Goal: Task Accomplishment & Management: Complete application form

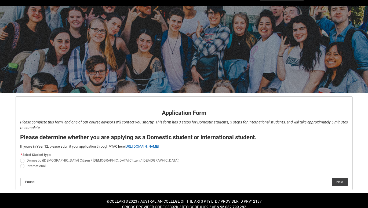
scroll to position [20, 0]
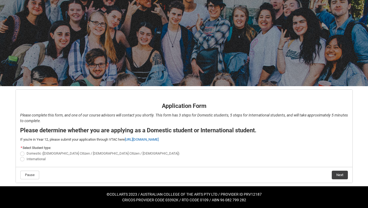
click at [35, 154] on span "Domestic ([DEMOGRAPHIC_DATA] Citizen / [DEMOGRAPHIC_DATA] Citizen / [DEMOGRAPHI…" at bounding box center [103, 153] width 153 height 4
click at [20, 151] on input "Domestic ([DEMOGRAPHIC_DATA] Citizen / [DEMOGRAPHIC_DATA] Citizen / [DEMOGRAPHI…" at bounding box center [20, 151] width 0 height 0
radio input "true"
click at [31, 160] on span "International" at bounding box center [36, 159] width 19 height 4
click at [20, 156] on input "International" at bounding box center [20, 156] width 0 height 0
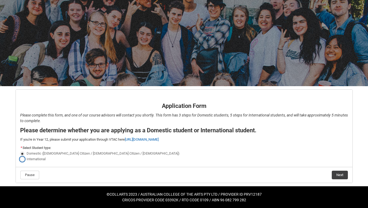
radio input "true"
click at [342, 175] on button "Next" at bounding box center [340, 175] width 16 height 9
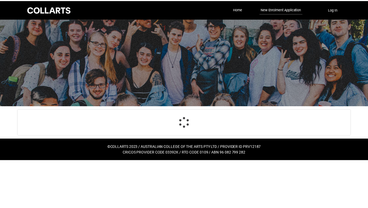
scroll to position [56, 0]
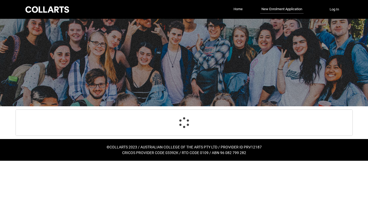
select select "choice_No"
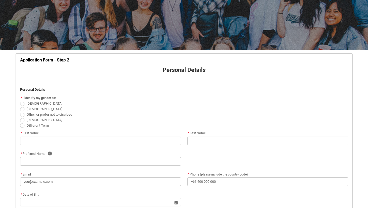
click at [22, 110] on span "REDU_Application_Form_for_Applicant flow" at bounding box center [22, 109] width 4 height 4
click at [20, 106] on input "[DEMOGRAPHIC_DATA]" at bounding box center [20, 106] width 0 height 0
radio input "true"
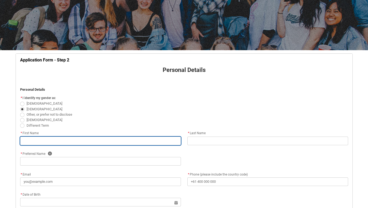
click at [27, 143] on input "REDU_Application_Form_for_Applicant flow" at bounding box center [100, 141] width 161 height 9
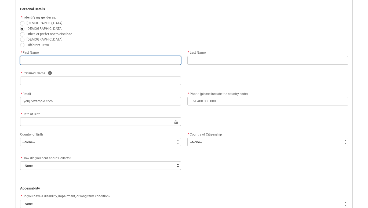
type lightning-primitive-input-simple "b"
type input "b"
type lightning-primitive-input-simple "be"
type input "be"
type lightning-primitive-input-simple "ben"
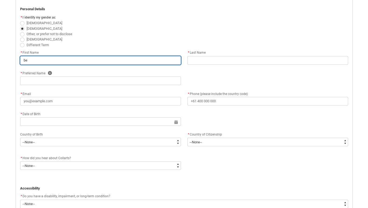
type input "ben"
type lightning-primitive-input-simple "[PERSON_NAME]"
type input "[PERSON_NAME]"
type lightning-primitive-input-simple "benja"
type input "benja"
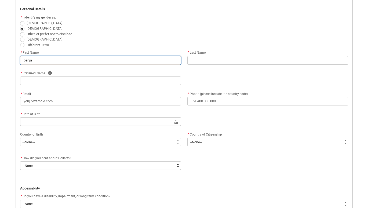
type lightning-primitive-input-simple "benjam"
type input "benjam"
type lightning-primitive-input-simple "benjami"
type input "benjami"
type lightning-primitive-input-simple "[PERSON_NAME]"
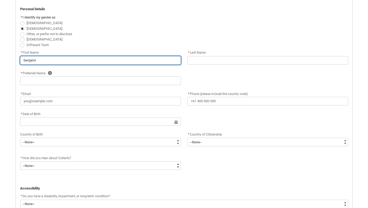
type input "[PERSON_NAME]"
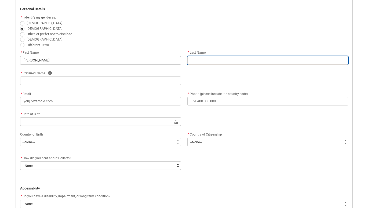
type lightning-primitive-input-simple "s"
type input "s"
type lightning-primitive-input-simple "sa"
type input "sa"
type lightning-primitive-input-simple "sac"
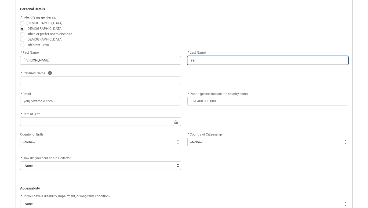
type input "sac"
type lightning-primitive-input-simple "sack"
type input "sack"
type lightning-primitive-input-simple "sacke"
type input "sacke"
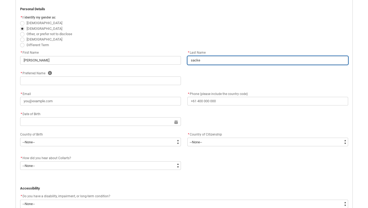
type lightning-primitive-input-simple "[PERSON_NAME]"
type input "[PERSON_NAME]"
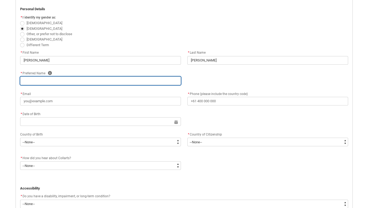
click at [31, 79] on input "REDU_Application_Form_for_Applicant flow" at bounding box center [100, 81] width 161 height 9
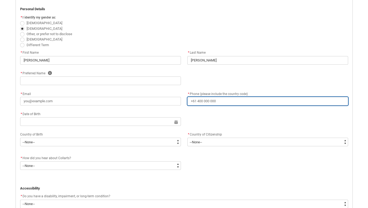
click at [221, 100] on div "* Phone (please include the country code)" at bounding box center [267, 98] width 161 height 15
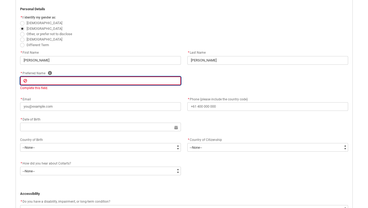
click at [37, 81] on input "REDU_Application_Form_for_Applicant flow" at bounding box center [100, 81] width 161 height 9
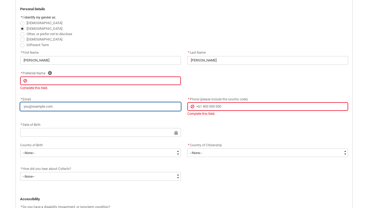
click at [41, 107] on input "* Email" at bounding box center [100, 106] width 161 height 9
type lightning-primitive-input-simple "z"
type input "z"
type lightning-primitive-input-simple "zi"
type input "zi"
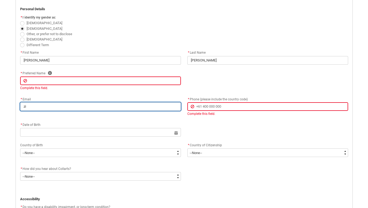
type lightning-primitive-input-simple "zip"
type input "zip"
type lightning-primitive-input-simple "zipn"
type input "zipn"
type lightning-primitive-input-simple "zipne"
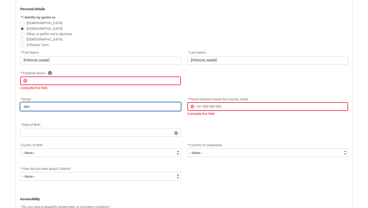
type input "zipne"
type lightning-primitive-input-simple "zipnet"
type input "zipnet"
type lightning-primitive-input-simple "zipnett"
type input "zipnett"
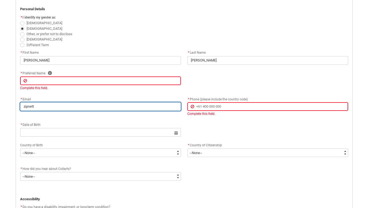
type lightning-primitive-input-simple "zipnet"
type input "zipnet"
type lightning-primitive-input-simple "zipnet1"
type input "zipnet1"
type lightning-primitive-input-simple "zipnet19"
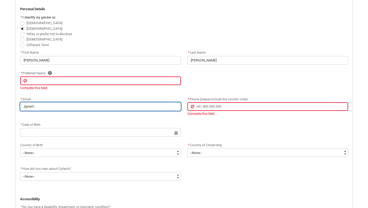
type input "zipnet19"
type lightning-primitive-input-simple "zipnet198"
type input "zipnet198"
type lightning-primitive-input-simple "zipnet1981"
type input "zipnet1981"
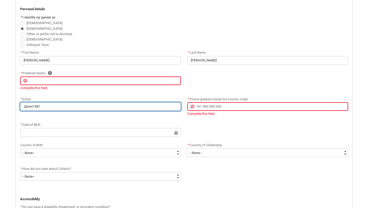
type lightning-primitive-input-simple "zipnet1981@"
type input "zipnet1981@"
type lightning-primitive-input-simple "zipnet1981@g"
type input "zipnet1981@g"
type lightning-primitive-input-simple "zipnet1981@gm"
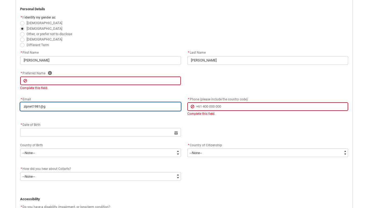
type input "zipnet1981@gm"
type lightning-primitive-input-simple "zipnet1981@gma"
type input "zipnet1981@gma"
type lightning-primitive-input-simple "zipnet1981@gmai"
type input "zipnet1981@gmai"
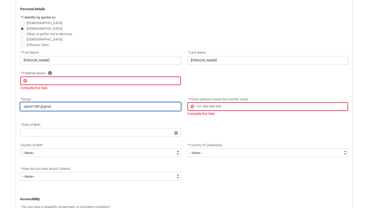
type lightning-primitive-input-simple "[EMAIL_ADDRESS]"
type input "[EMAIL_ADDRESS]"
type lightning-primitive-input-simple "[EMAIL_ADDRESS]."
type input "[EMAIL_ADDRESS]."
type lightning-primitive-input-simple "zipnet1981@gmail.c"
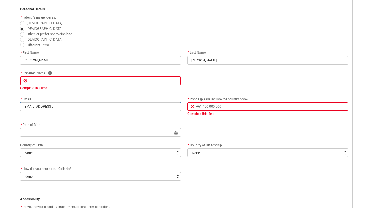
type input "zipnet1981@gmail.c"
type lightning-primitive-input-simple "[EMAIL_ADDRESS][DOMAIN_NAME]"
type input "[EMAIL_ADDRESS][DOMAIN_NAME]"
type lightning-primitive-input-simple "[EMAIL_ADDRESS][DOMAIN_NAME]"
type input "[EMAIL_ADDRESS][DOMAIN_NAME]"
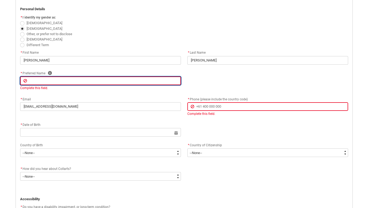
click at [48, 81] on input "REDU_Application_Form_for_Applicant flow" at bounding box center [100, 81] width 161 height 9
type lightning-primitive-input-simple "s"
type input "s"
type lightning-primitive-input-simple "sa"
type input "sa"
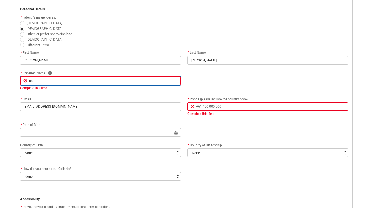
type lightning-primitive-input-simple "sac"
type input "sac"
type lightning-primitive-input-simple "sack"
type input "sack"
type lightning-primitive-input-simple "sacke"
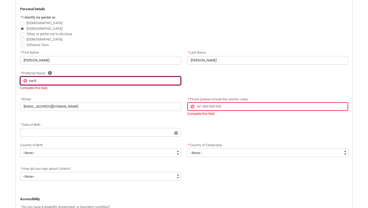
type input "sacke"
type lightning-primitive-input-simple "[PERSON_NAME]"
type input "[PERSON_NAME]"
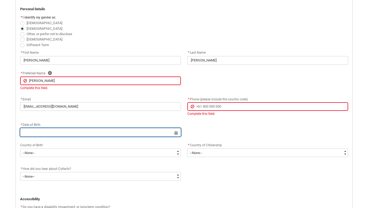
click at [49, 131] on input "REDU_Application_Form_for_Applicant flow" at bounding box center [100, 132] width 161 height 9
select select "2025"
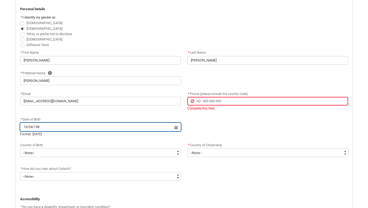
type input "[DATE]"
type lightning-datepicker "[DATE]"
type lightning-input "[DATE]"
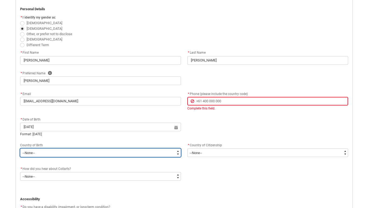
click at [36, 152] on select "--None-- [GEOGRAPHIC_DATA][PERSON_NAME] ([GEOGRAPHIC_DATA]) 7201 [GEOGRAPHIC_DA…" at bounding box center [100, 153] width 161 height 9
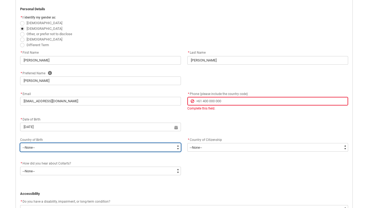
type input "[DATE]"
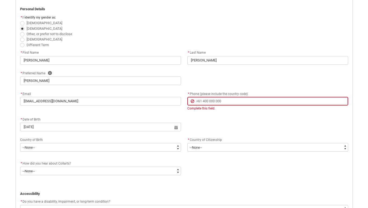
click at [75, 159] on div "REDU_Application_Form_for_Applicant flow" at bounding box center [184, 158] width 335 height 3
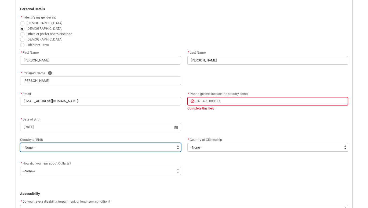
click at [38, 151] on select "--None-- [GEOGRAPHIC_DATA][PERSON_NAME] ([GEOGRAPHIC_DATA]) 7201 [GEOGRAPHIC_DA…" at bounding box center [100, 147] width 161 height 9
type lightning-select "Birth_Country.9115"
click at [20, 143] on select "--None-- [GEOGRAPHIC_DATA][PERSON_NAME] ([GEOGRAPHIC_DATA]) 7201 [GEOGRAPHIC_DA…" at bounding box center [100, 147] width 161 height 9
select select "Birth_Country.9115"
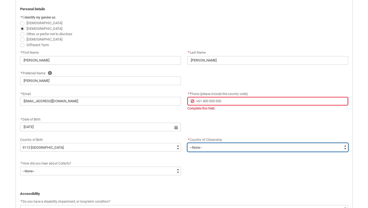
click at [214, 146] on select "--[GEOGRAPHIC_DATA]-- [GEOGRAPHIC_DATA] [GEOGRAPHIC_DATA] [GEOGRAPHIC_DATA] [GE…" at bounding box center [267, 147] width 161 height 9
type lightning-select "Citizenship_Country.[DEMOGRAPHIC_DATA]"
click at [187, 143] on select "--[GEOGRAPHIC_DATA]-- [GEOGRAPHIC_DATA] [GEOGRAPHIC_DATA] [GEOGRAPHIC_DATA] [GE…" at bounding box center [267, 147] width 161 height 9
select select "Citizenship_Country.[DEMOGRAPHIC_DATA]"
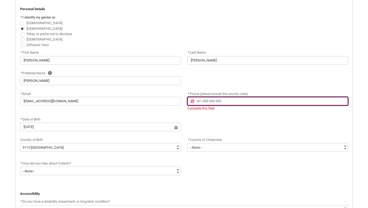
click at [218, 102] on input "* Phone (please include the country code)" at bounding box center [267, 101] width 161 height 9
type lightning-primitive-input-simple "+"
type input "+"
type lightning-primitive-input-simple "+2"
type input "+2"
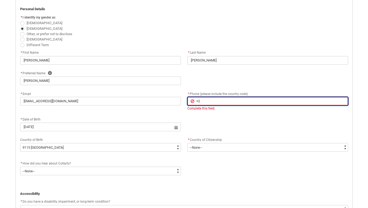
type lightning-primitive-input-simple "+23"
type input "+23"
type lightning-primitive-input-simple "+233"
type input "+233"
type lightning-primitive-input-simple "+2332"
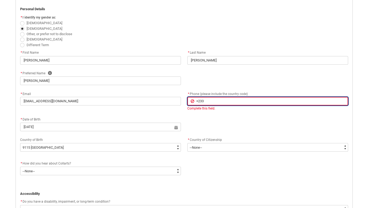
type input "+2332"
type lightning-primitive-input-simple "+23324"
type input "+23324"
type lightning-primitive-input-simple "+233244"
type input "+233244"
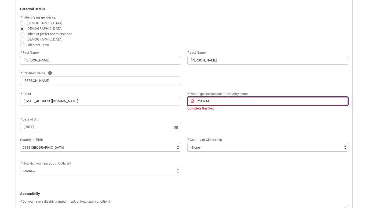
type lightning-primitive-input-simple "+2332449"
type input "+2332449"
type lightning-primitive-input-simple "+23324496"
type input "+23324496"
type lightning-primitive-input-simple "[PHONE_NUMBER]"
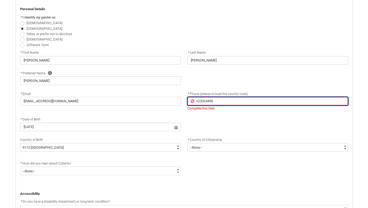
type input "[PHONE_NUMBER]"
type lightning-primitive-input-simple "[PHONE_NUMBER]"
type input "[PHONE_NUMBER]"
type lightning-primitive-input-simple "[PHONE_NUMBER]"
type input "[PHONE_NUMBER]"
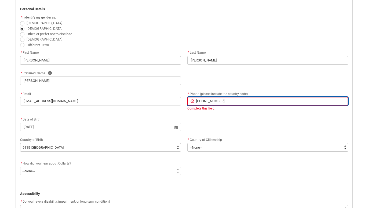
type lightning-primitive-input-simple "[PHONE_NUMBER]"
type input "[PHONE_NUMBER]"
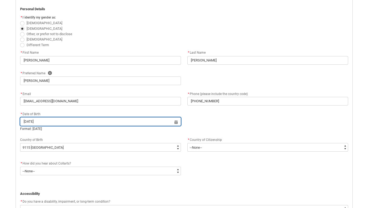
click at [50, 127] on lightning-datepicker "[DATE] Select a date for Format: [DATE]" at bounding box center [100, 126] width 161 height 12
click at [33, 122] on input "[DATE]" at bounding box center [100, 121] width 161 height 9
select select "1981"
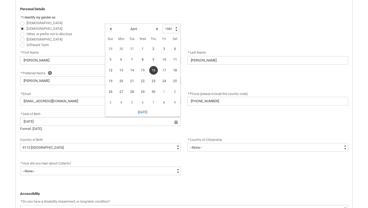
click at [153, 71] on span "16" at bounding box center [153, 70] width 9 height 9
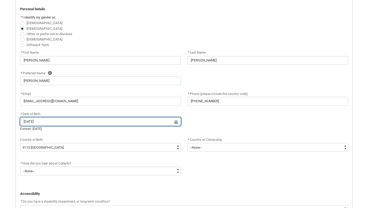
click at [176, 122] on input "[DATE]" at bounding box center [100, 121] width 161 height 9
select select "1981"
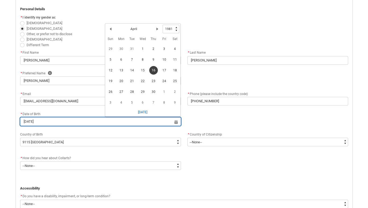
click at [62, 120] on input "[DATE]" at bounding box center [100, 121] width 161 height 9
click at [35, 122] on input "[DATE]" at bounding box center [100, 121] width 161 height 9
click at [33, 120] on input "[DATE]" at bounding box center [100, 121] width 161 height 9
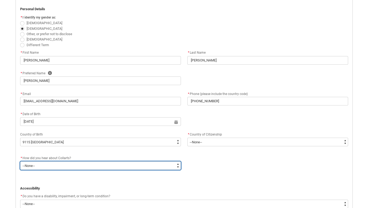
type input "[DATE]"
click at [48, 166] on select "--None-- Advertising - Facebook Advertising - Google Advertising - Instagram Ad…" at bounding box center [100, 165] width 161 height 9
type lightning-select "Heard_About_Collarts_Picklist.Advertising - Google"
click at [20, 161] on select "--None-- Advertising - Facebook Advertising - Google Advertising - Instagram Ad…" at bounding box center [100, 165] width 161 height 9
select select "Heard_About_Collarts_Picklist.Advertising - Google"
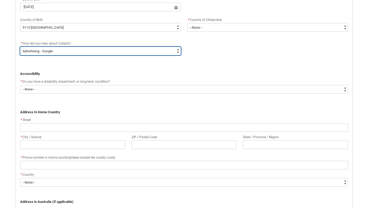
scroll to position [271, 0]
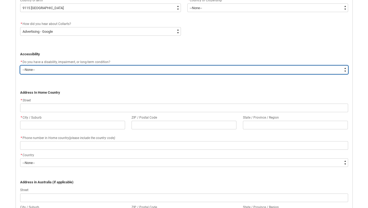
click at [52, 70] on select "--None-- Yes No" at bounding box center [184, 70] width 328 height 9
type lightning-select "No_TextChoice"
click at [20, 66] on select "--None-- Yes No" at bounding box center [184, 70] width 328 height 9
select select "No_TextChoice"
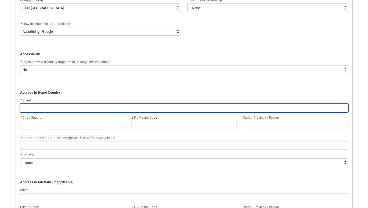
click at [35, 108] on input "REDU_Application_Form_for_Applicant flow" at bounding box center [184, 108] width 328 height 9
type lightning-primitive-input-simple "s"
type input "s"
type lightning-primitive-input-simple "sm"
type input "sm"
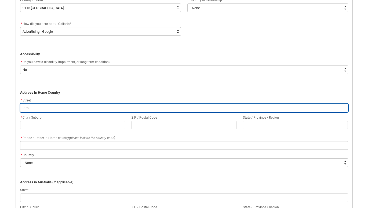
type lightning-primitive-input-simple "sm/"
type input "sm/"
type lightning-primitive-input-simple "sm/b"
type input "sm/b"
type lightning-primitive-input-simple "sm/b2"
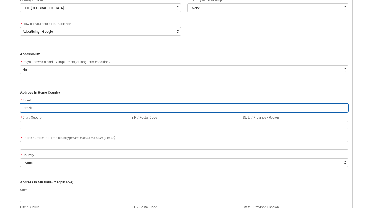
type input "sm/b2"
type lightning-primitive-input-simple "sm/b"
type input "sm/b"
type lightning-primitive-input-simple "sm/b3"
type input "sm/b3"
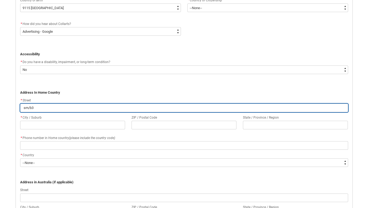
type lightning-primitive-input-simple "sm/b33"
type input "sm/b33"
type lightning-primitive-input-simple "sm/b332"
type input "sm/b332"
type lightning-primitive-input-simple "sm/b332"
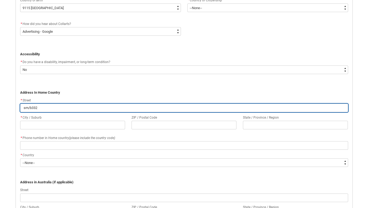
type input "sm/b332"
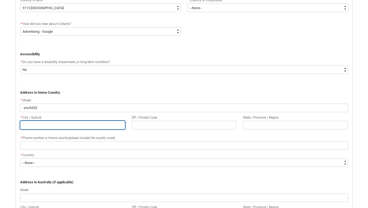
click at [30, 125] on input "REDU_Application_Form_for_Applicant flow" at bounding box center [72, 125] width 105 height 9
type lightning-primitive-input-simple "a"
type input "a"
type lightning-primitive-input-simple "ac"
type input "ac"
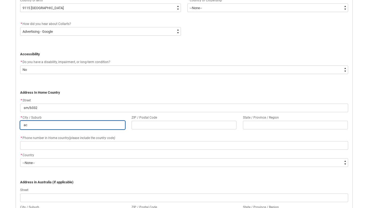
type lightning-primitive-input-simple "acc"
type input "acc"
type lightning-primitive-input-simple "accr"
type input "accr"
type lightning-primitive-input-simple "accra"
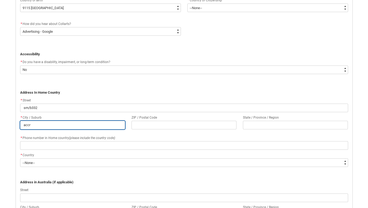
type input "accra"
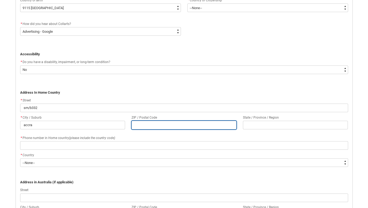
click at [138, 126] on input "REDU_Application_Form_for_Applicant flow" at bounding box center [184, 125] width 105 height 9
type lightning-primitive-input-simple "0"
type input "0"
type lightning-primitive-input-simple "00"
type input "00"
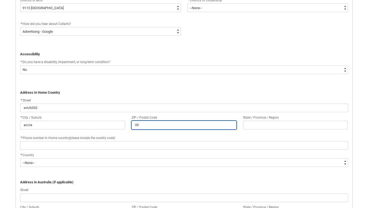
type lightning-primitive-input-simple "002"
type input "002"
type lightning-primitive-input-simple "0023"
type input "0023"
type lightning-primitive-input-simple "00233"
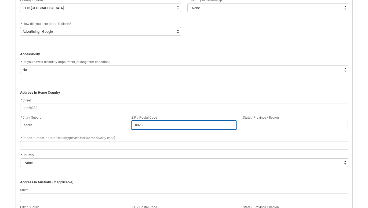
type input "00233"
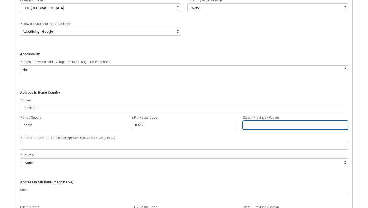
click at [249, 124] on input "REDU_Application_Form_for_Applicant flow" at bounding box center [295, 125] width 105 height 9
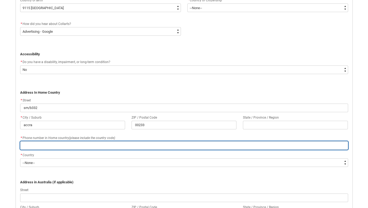
click at [41, 145] on input "REDU_Application_Form_for_Applicant flow" at bounding box center [184, 145] width 328 height 9
type lightning-primitive-input-simple "="
type input "="
type lightning-primitive-input-simple "=2"
type input "=2"
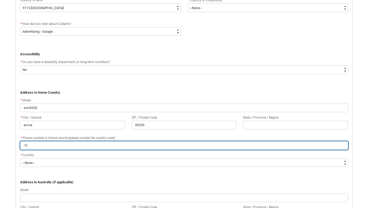
type lightning-primitive-input-simple "=23"
type input "=23"
type lightning-primitive-input-simple "=233"
type input "=233"
type lightning-primitive-input-simple "=2332"
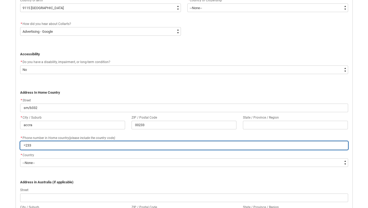
type input "=2332"
type lightning-primitive-input-simple "=23327"
type input "=23327"
type lightning-primitive-input-simple "=233275"
type input "=233275"
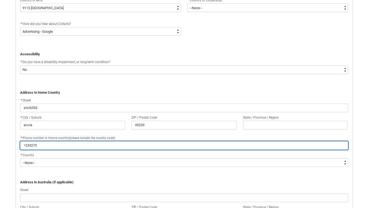
type lightning-primitive-input-simple "=2332759"
type input "=2332759"
type lightning-primitive-input-simple "=23327596"
type input "=23327596"
type lightning-primitive-input-simple "=233275969"
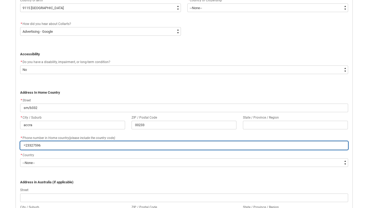
type input "=233275969"
type lightning-primitive-input-simple "=2332759693"
type input "=2332759693"
type lightning-primitive-input-simple "=23327596933"
type input "=23327596933"
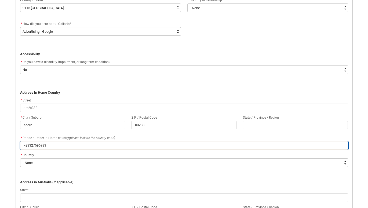
type lightning-primitive-input-simple "=233275969330"
type input "=233275969330"
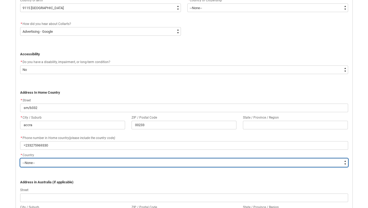
click at [40, 162] on select "--None-- [GEOGRAPHIC_DATA] ([GEOGRAPHIC_DATA]) [GEOGRAPHIC_DATA] [GEOGRAPHIC_DA…" at bounding box center [184, 162] width 328 height 9
type lightning-select "Country_Choice.9115"
click at [20, 158] on select "--None-- [GEOGRAPHIC_DATA] ([GEOGRAPHIC_DATA]) [GEOGRAPHIC_DATA] [GEOGRAPHIC_DA…" at bounding box center [184, 162] width 328 height 9
select select "Country_Choice.9115"
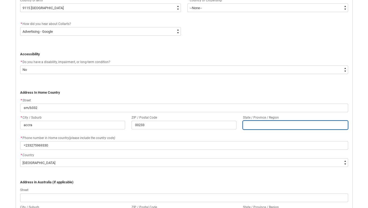
click at [249, 122] on input "REDU_Application_Form_for_Applicant flow" at bounding box center [295, 125] width 105 height 9
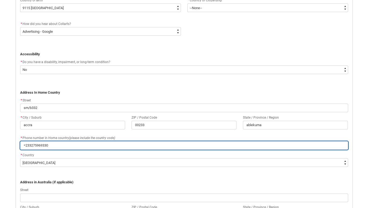
click at [26, 144] on input "=233275969330" at bounding box center [184, 145] width 328 height 9
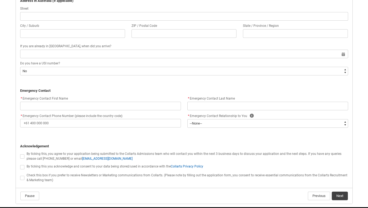
scroll to position [473, 0]
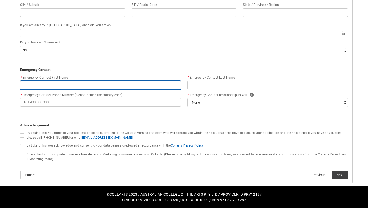
click at [33, 85] on input "REDU_Application_Form_for_Applicant flow" at bounding box center [100, 85] width 161 height 9
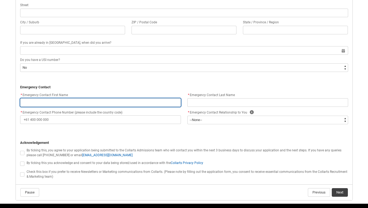
scroll to position [447, 0]
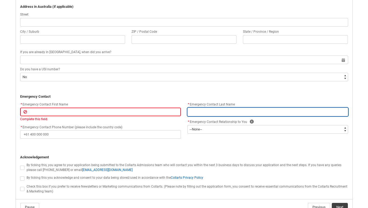
click at [204, 110] on input "REDU_Application_Form_for_Applicant flow" at bounding box center [267, 112] width 161 height 9
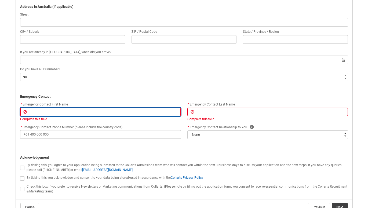
click at [42, 113] on input "REDU_Application_Form_for_Applicant flow" at bounding box center [100, 112] width 161 height 9
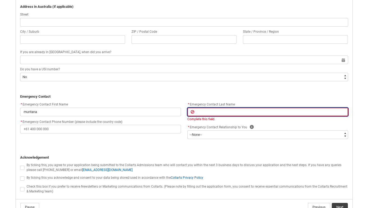
click at [221, 112] on input "REDU_Application_Form_for_Applicant flow" at bounding box center [267, 112] width 161 height 9
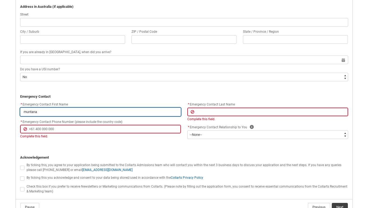
drag, startPoint x: 46, startPoint y: 113, endPoint x: 4, endPoint y: 109, distance: 42.6
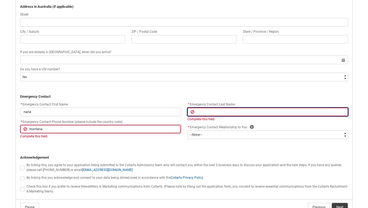
click at [193, 112] on input "REDU_Application_Form_for_Applicant flow" at bounding box center [267, 112] width 161 height 9
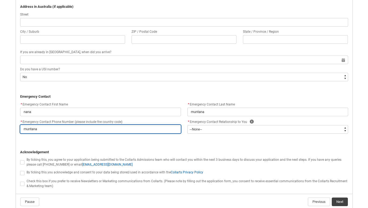
drag, startPoint x: 44, startPoint y: 131, endPoint x: 13, endPoint y: 129, distance: 30.9
click at [74, 130] on input "* Emergency Contact Phone Number (please include the country code)" at bounding box center [100, 129] width 161 height 9
click at [26, 128] on input "[PHONE_NUMBER]" at bounding box center [100, 129] width 161 height 9
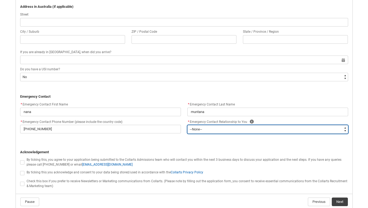
click at [209, 130] on select "--None-- Mother Father Sibling Child Partner Relation Friend" at bounding box center [267, 129] width 161 height 9
click at [187, 125] on select "--None-- Mother Father Sibling Child Partner Relation Friend" at bounding box center [267, 129] width 161 height 9
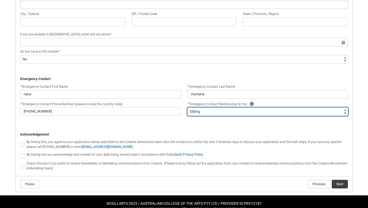
scroll to position [473, 0]
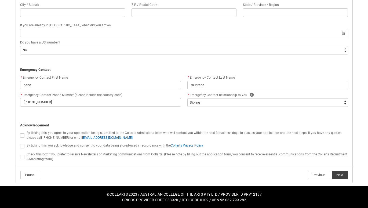
click at [23, 135] on span "REDU_Application_Form_for_Applicant flow" at bounding box center [22, 135] width 4 height 4
click at [20, 133] on input "REDU_Application_Form_for_Applicant flow" at bounding box center [20, 132] width 0 height 0
click at [23, 147] on span "REDU_Application_Form_for_Applicant flow" at bounding box center [22, 146] width 4 height 4
click at [20, 143] on input "REDU_Application_Form_for_Applicant flow" at bounding box center [20, 143] width 0 height 0
click at [24, 158] on span "REDU_Application_Form_for_Applicant flow" at bounding box center [22, 157] width 4 height 4
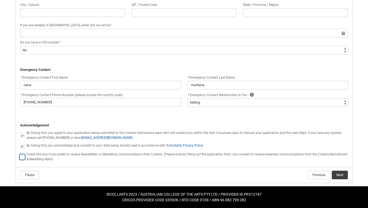
click at [20, 154] on input "REDU_Application_Form_for_Applicant flow" at bounding box center [20, 154] width 0 height 0
click at [343, 172] on button "Next" at bounding box center [340, 175] width 16 height 9
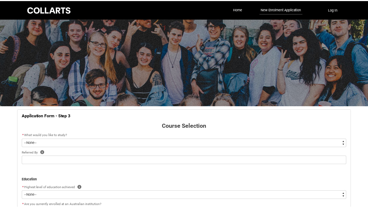
scroll to position [56, 0]
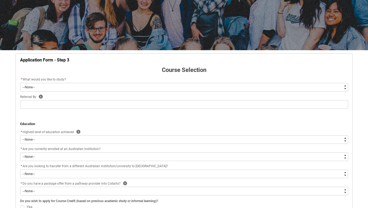
click at [30, 89] on select "--None-- Diploma Bachelor Post Graduate" at bounding box center [184, 87] width 328 height 9
click at [20, 83] on select "--None-- Diploma Bachelor Post Graduate" at bounding box center [184, 87] width 328 height 9
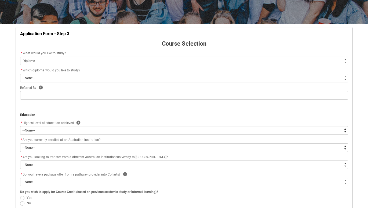
scroll to position [32, 0]
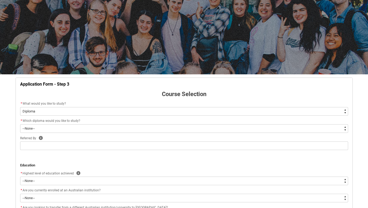
click at [28, 112] on select "--None-- Diploma Bachelor Post Graduate" at bounding box center [184, 111] width 328 height 9
click at [30, 113] on select "--None-- Diploma Bachelor Post Graduate" at bounding box center [184, 111] width 328 height 9
click at [20, 107] on select "--None-- Diploma Bachelor Post Graduate" at bounding box center [184, 111] width 328 height 9
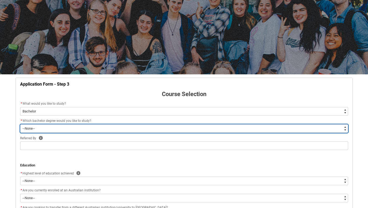
click at [29, 127] on select "--None-- Bachelor of 2D Animation Bachelor of Applied Business (Entertainment M…" at bounding box center [184, 128] width 328 height 9
click at [27, 130] on select "--None-- Bachelor of 2D Animation Bachelor of Applied Business (Entertainment M…" at bounding box center [184, 128] width 328 height 9
click at [27, 129] on select "--None-- Bachelor of 2D Animation Bachelor of Applied Business (Entertainment M…" at bounding box center [184, 128] width 328 height 9
click at [28, 129] on select "--None-- Bachelor of 2D Animation Bachelor of Applied Business (Entertainment M…" at bounding box center [184, 128] width 328 height 9
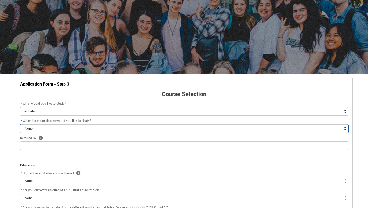
click at [27, 129] on select "--None-- Bachelor of 2D Animation Bachelor of Applied Business (Entertainment M…" at bounding box center [184, 128] width 328 height 9
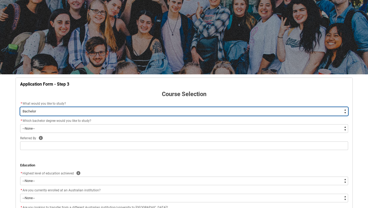
click at [30, 110] on select "--None-- Diploma Bachelor Post Graduate" at bounding box center [184, 111] width 328 height 9
click at [20, 107] on select "--None-- Diploma Bachelor Post Graduate" at bounding box center [184, 111] width 328 height 9
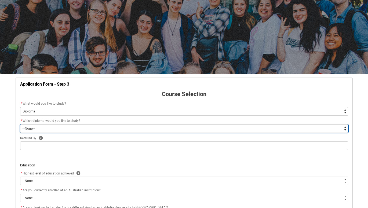
click at [30, 130] on select "--None-- Diploma of 2D Animation Diploma of Applied Business (Entertainment Man…" at bounding box center [184, 128] width 328 height 9
click at [34, 128] on select "--None-- Diploma of 2D Animation Diploma of Applied Business (Entertainment Man…" at bounding box center [184, 128] width 328 height 9
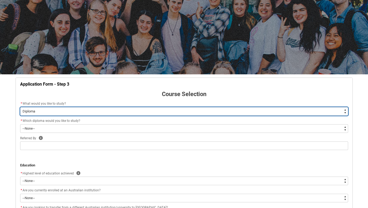
click at [31, 113] on select "--None-- Diploma Bachelor Post Graduate" at bounding box center [184, 111] width 328 height 9
click at [20, 107] on select "--None-- Diploma Bachelor Post Graduate" at bounding box center [184, 111] width 328 height 9
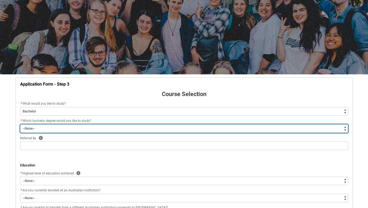
click at [31, 129] on select "--None-- Bachelor of 2D Animation Bachelor of Applied Business (Entertainment M…" at bounding box center [184, 128] width 328 height 9
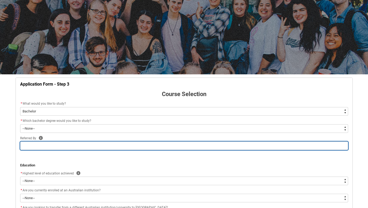
click at [97, 142] on input "REDU_Application_Form_for_Applicant flow" at bounding box center [184, 146] width 328 height 9
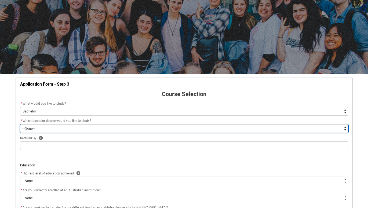
click at [41, 130] on select "--None-- Bachelor of 2D Animation Bachelor of Applied Business (Entertainment M…" at bounding box center [184, 128] width 328 height 9
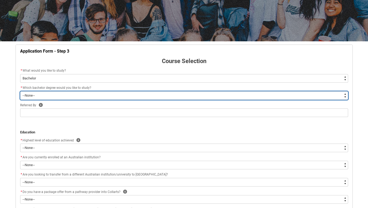
scroll to position [139, 0]
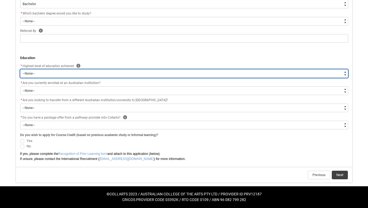
click at [32, 73] on select "--None-- Completed High School Completed a VET Course Completed Foundation Stud…" at bounding box center [184, 73] width 328 height 9
click at [20, 69] on select "--None-- Completed High School Completed a VET Course Completed Foundation Stud…" at bounding box center [184, 73] width 328 height 9
